Goal: Find specific page/section

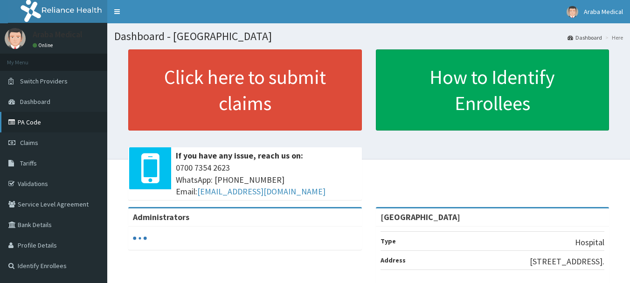
click at [33, 125] on link "PA Code" at bounding box center [53, 122] width 107 height 21
click at [25, 123] on link "PA Code" at bounding box center [53, 122] width 107 height 21
